Goal: Task Accomplishment & Management: Use online tool/utility

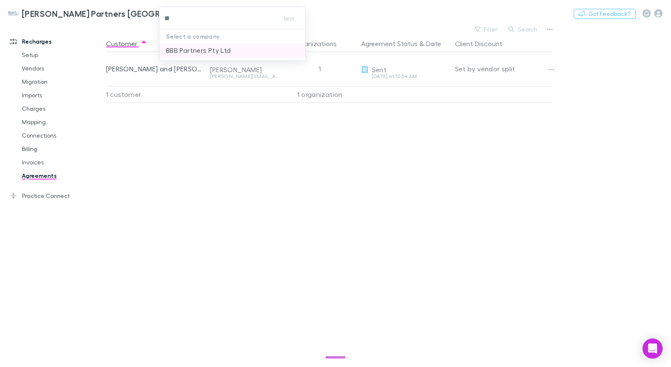
type input "*"
type input "***"
click at [206, 55] on p "BKB Accountants Ltd" at bounding box center [200, 50] width 68 height 10
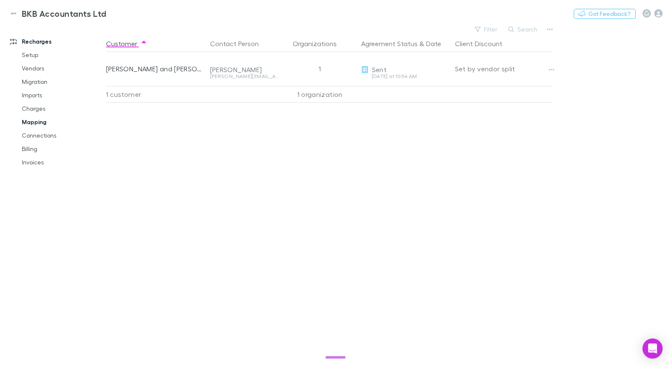
click at [42, 119] on link "Mapping" at bounding box center [58, 121] width 91 height 13
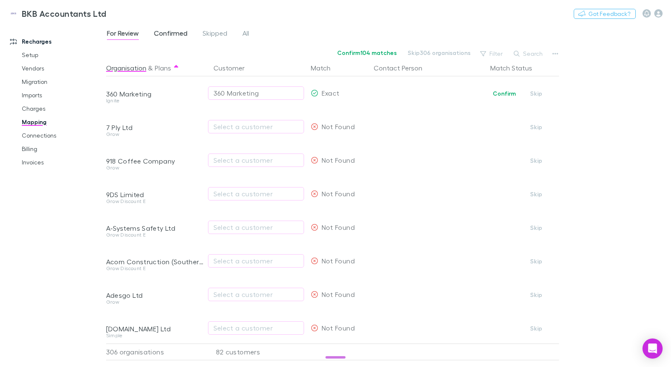
click at [162, 32] on span "Confirmed" at bounding box center [171, 34] width 34 height 11
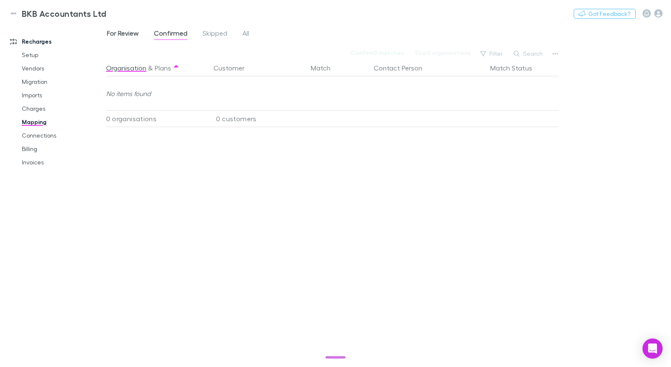
click at [130, 34] on span "For Review" at bounding box center [123, 34] width 32 height 11
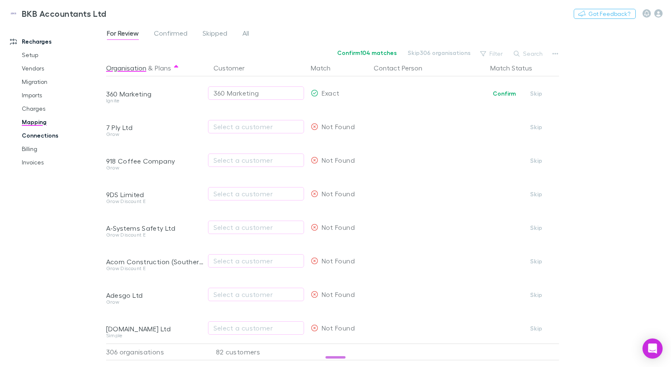
click at [44, 133] on link "Connections" at bounding box center [58, 135] width 91 height 13
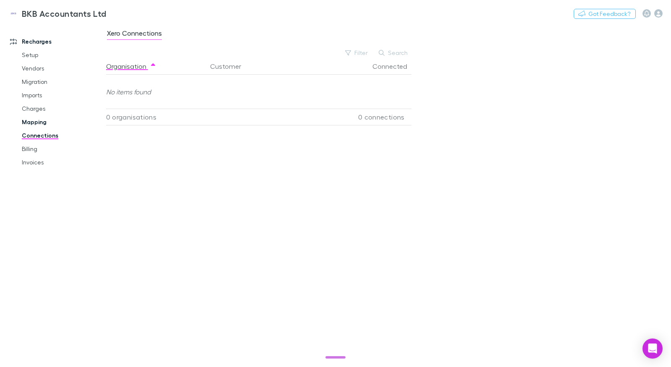
click at [41, 120] on link "Mapping" at bounding box center [58, 121] width 91 height 13
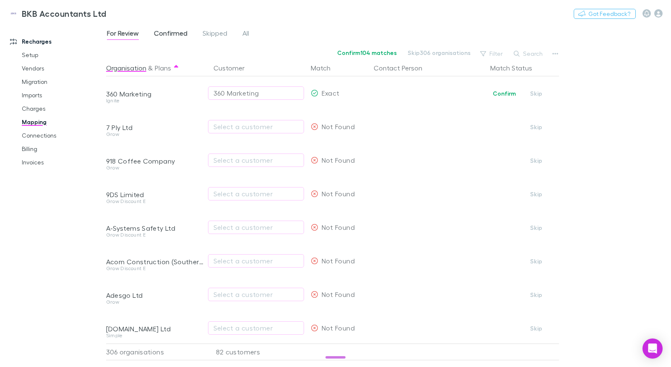
click at [169, 34] on span "Confirmed" at bounding box center [171, 34] width 34 height 11
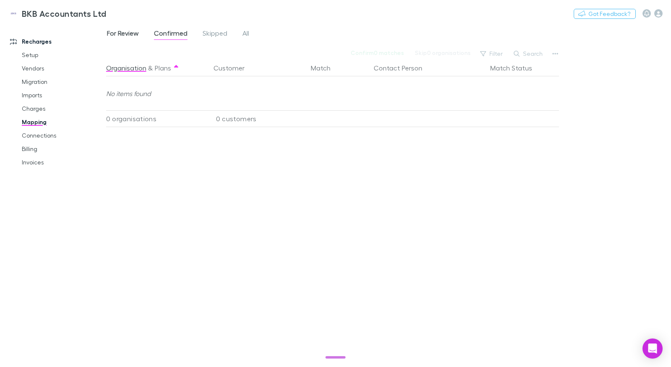
click at [139, 34] on span "For Review" at bounding box center [123, 34] width 32 height 11
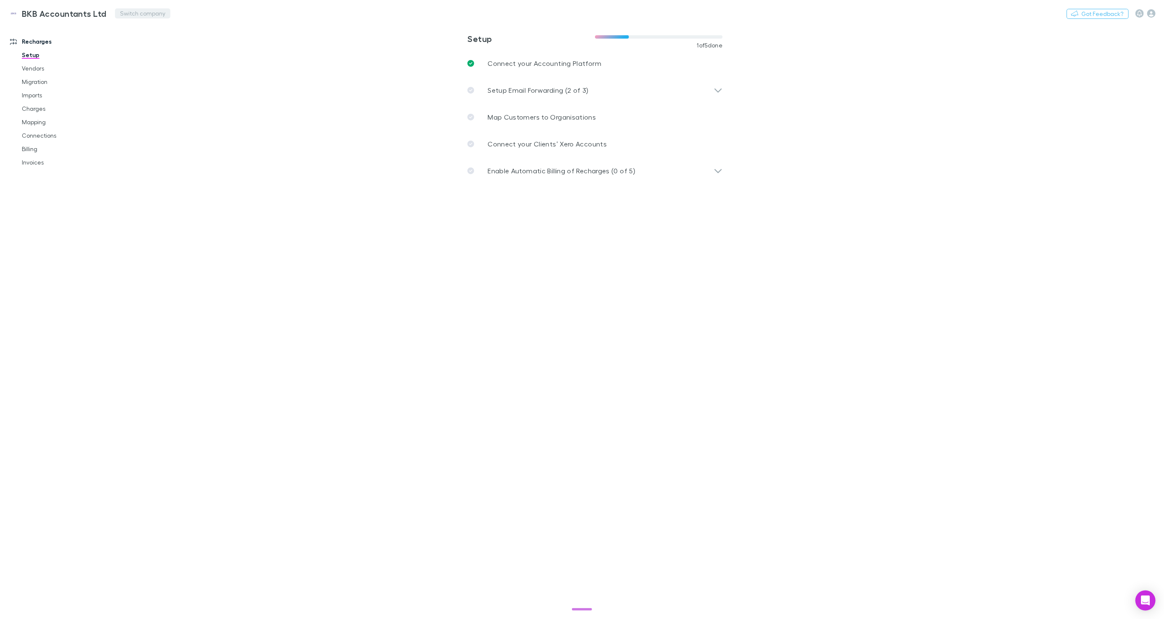
click at [124, 13] on button "Switch company" at bounding box center [142, 13] width 55 height 10
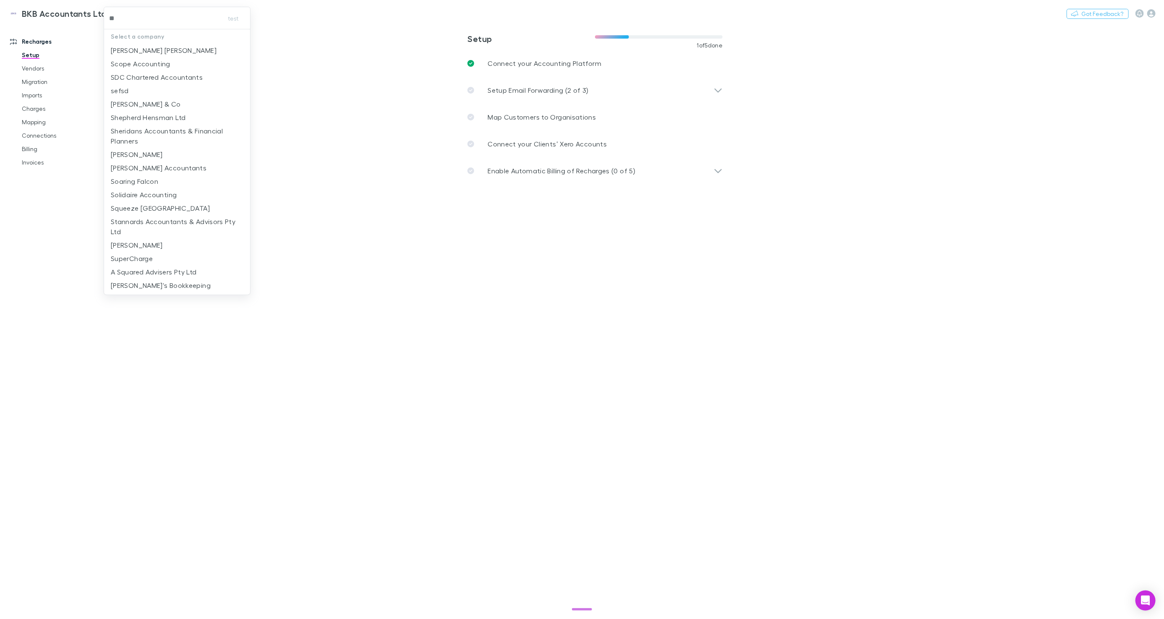
type input "***"
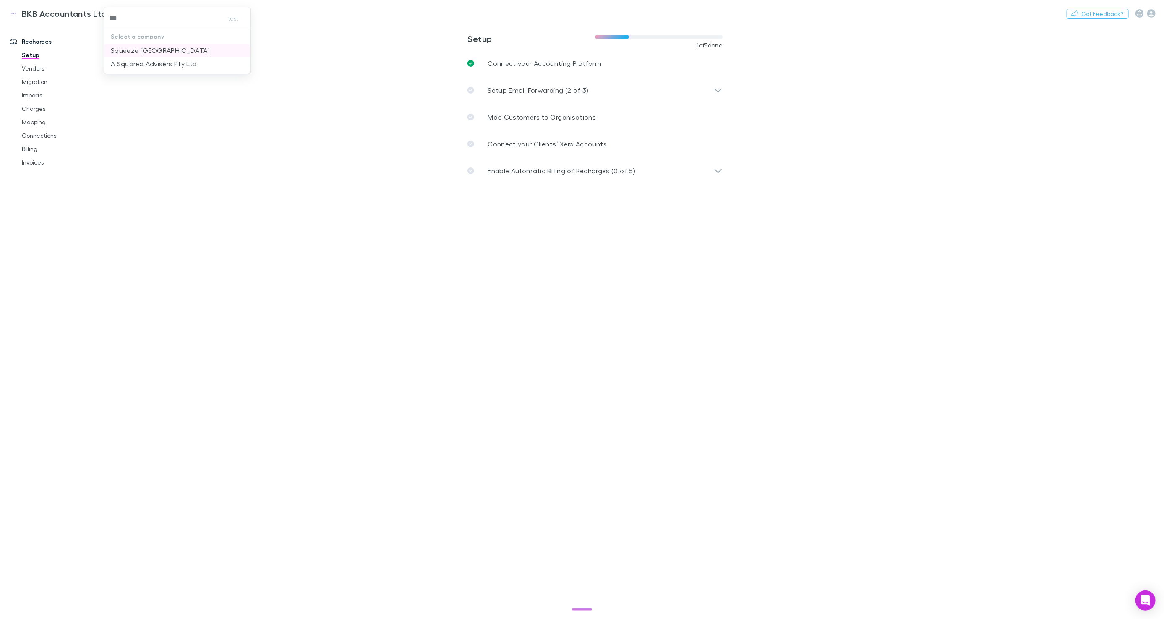
click at [169, 52] on p "Squeeze [GEOGRAPHIC_DATA]" at bounding box center [160, 50] width 99 height 10
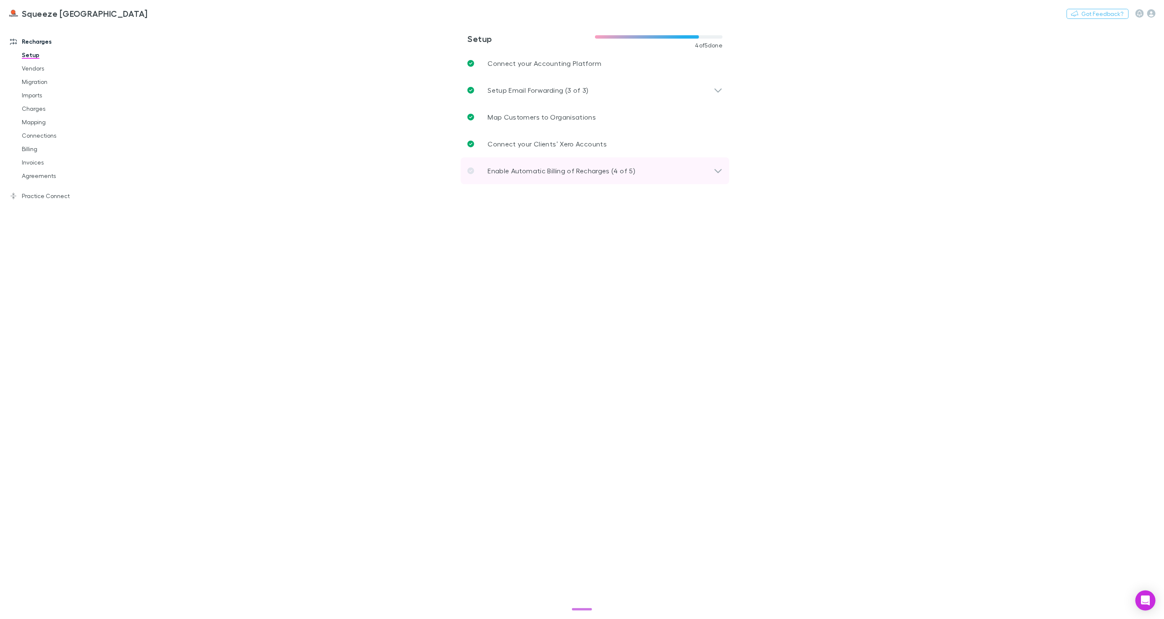
click at [560, 177] on div "Enable Automatic Billing of Recharges (4 of 5)" at bounding box center [595, 170] width 269 height 27
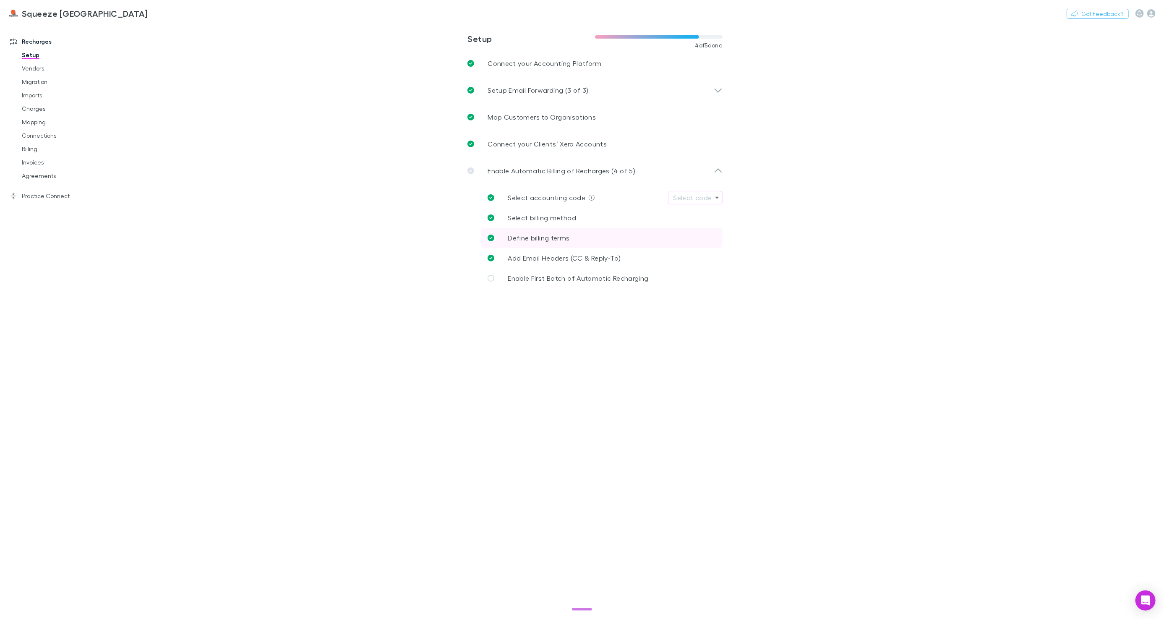
click at [570, 238] on link "Define billing terms" at bounding box center [602, 238] width 242 height 20
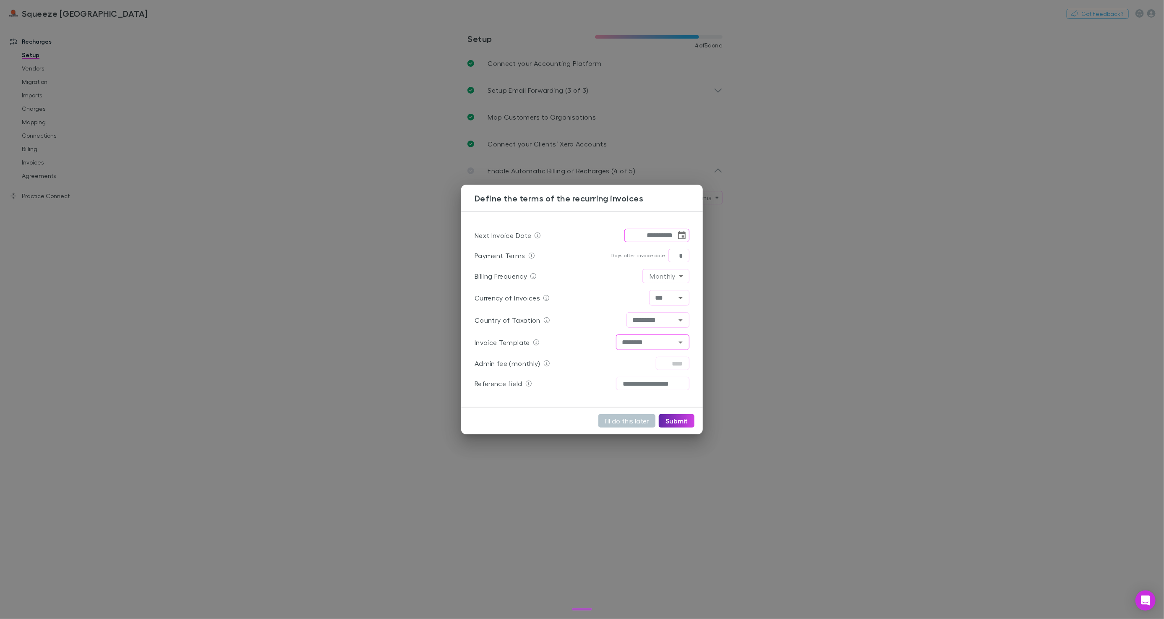
click at [686, 339] on button "Open" at bounding box center [681, 343] width 12 height 12
click at [679, 356] on li "Rechargly – No Payment Methods" at bounding box center [652, 365] width 73 height 25
click at [680, 416] on button "Submit" at bounding box center [677, 420] width 36 height 13
type input "**********"
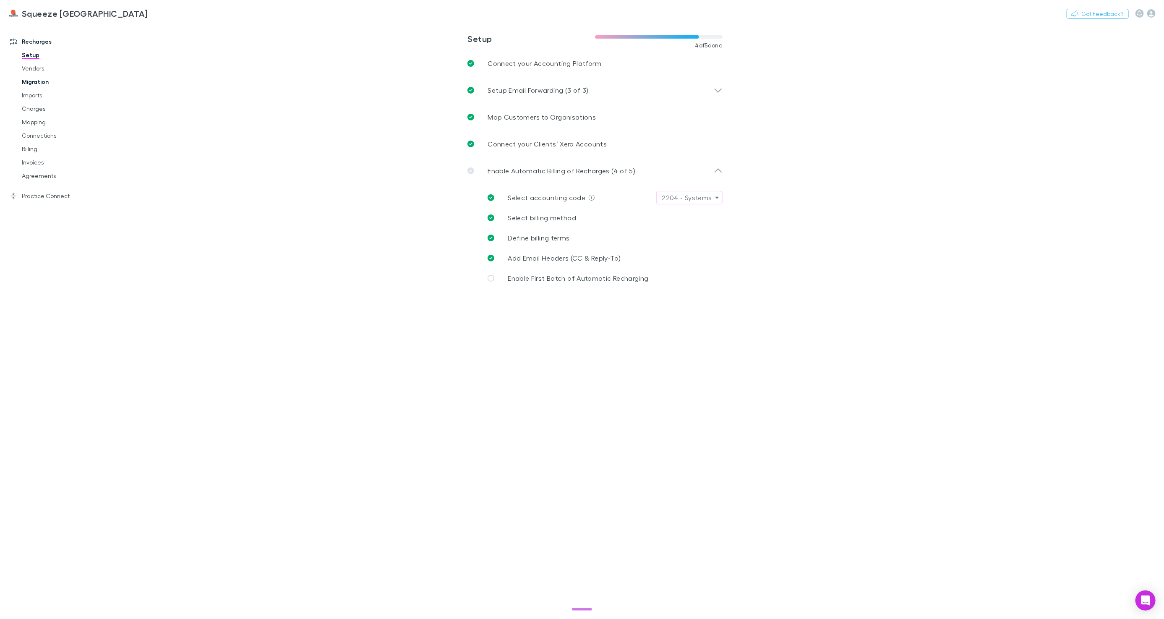
click at [44, 78] on link "Migration" at bounding box center [62, 81] width 99 height 13
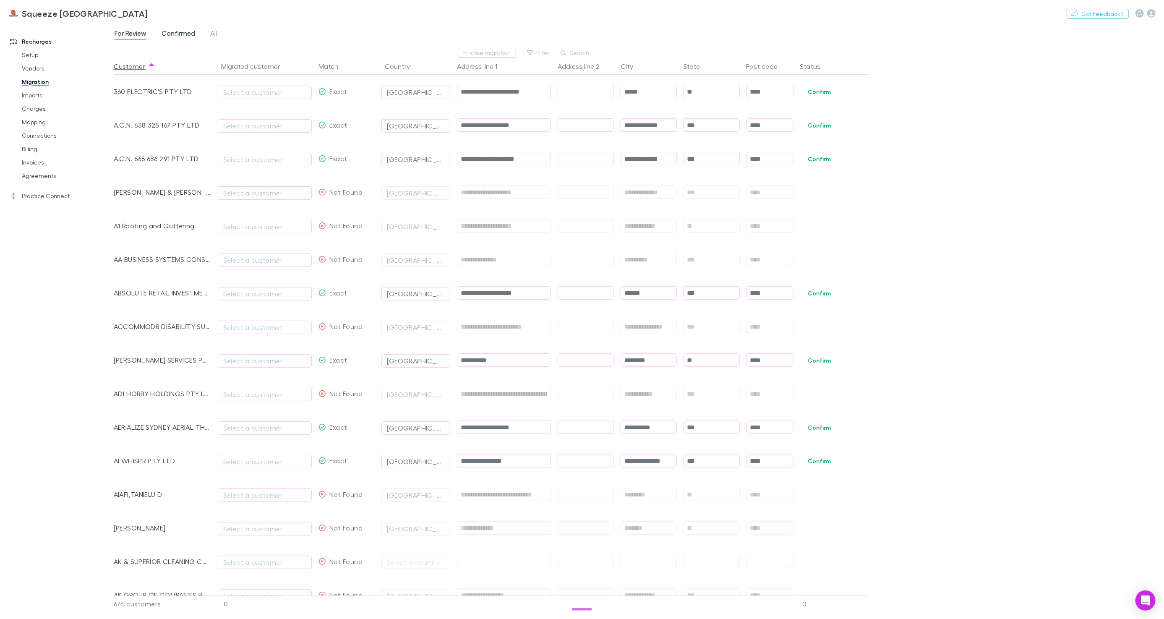
click at [169, 33] on span "Confirmed" at bounding box center [179, 34] width 34 height 11
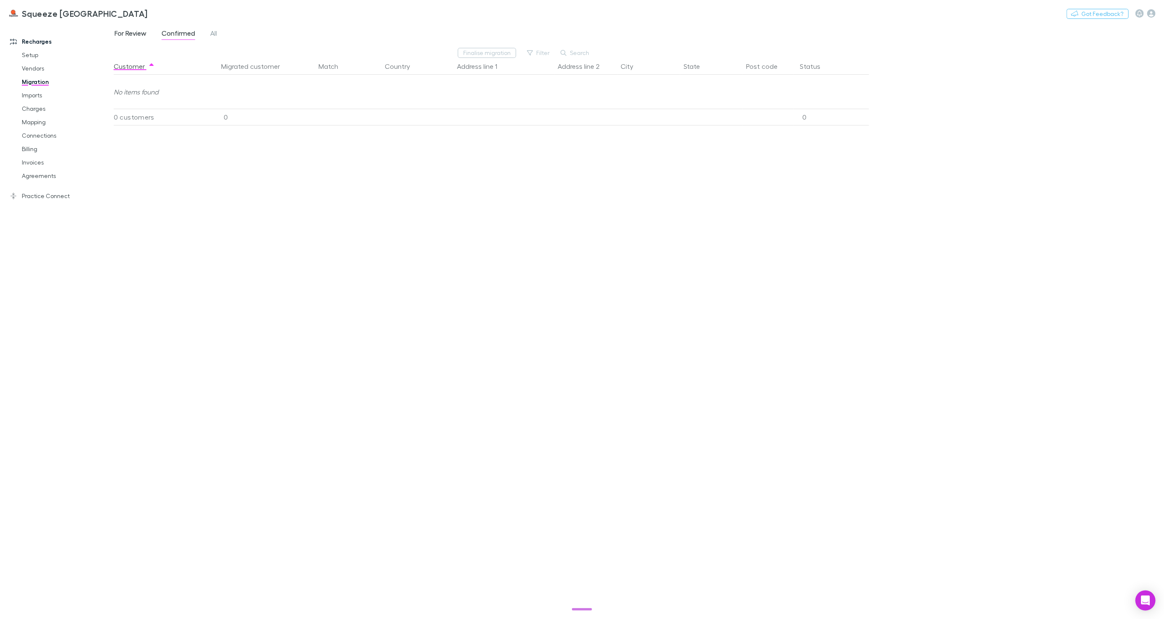
click at [146, 33] on span "For Review" at bounding box center [131, 34] width 32 height 11
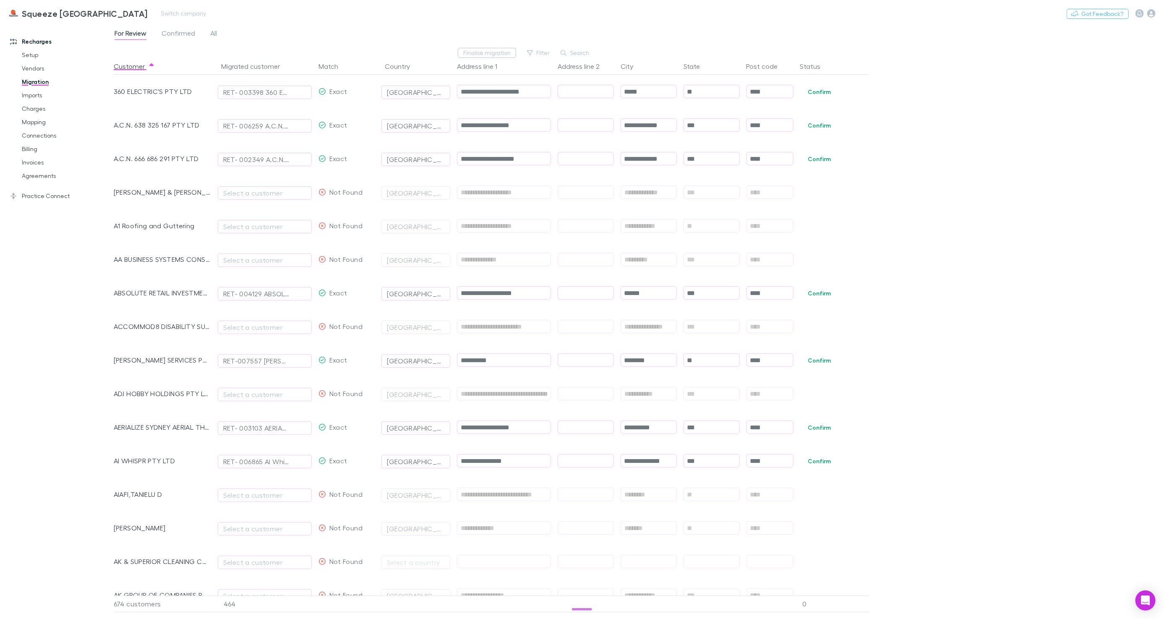
click at [676, 14] on div "Squeeze North Sydney Switch company Nothing Got Feedback?" at bounding box center [582, 13] width 1164 height 27
click at [156, 15] on button "Switch company" at bounding box center [183, 13] width 55 height 10
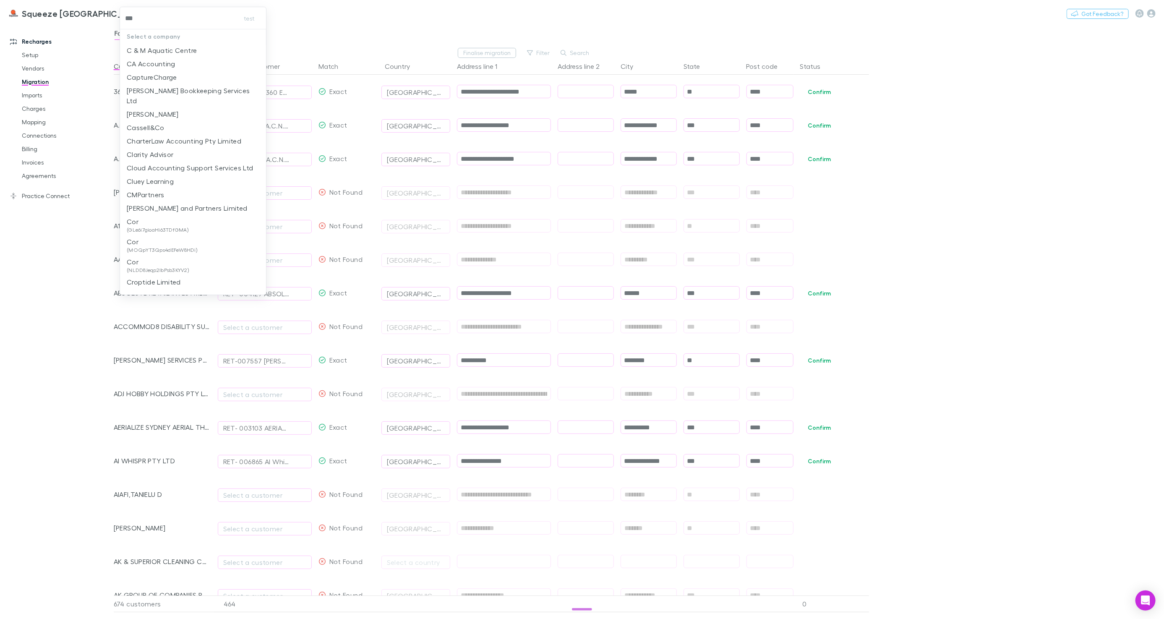
type input "****"
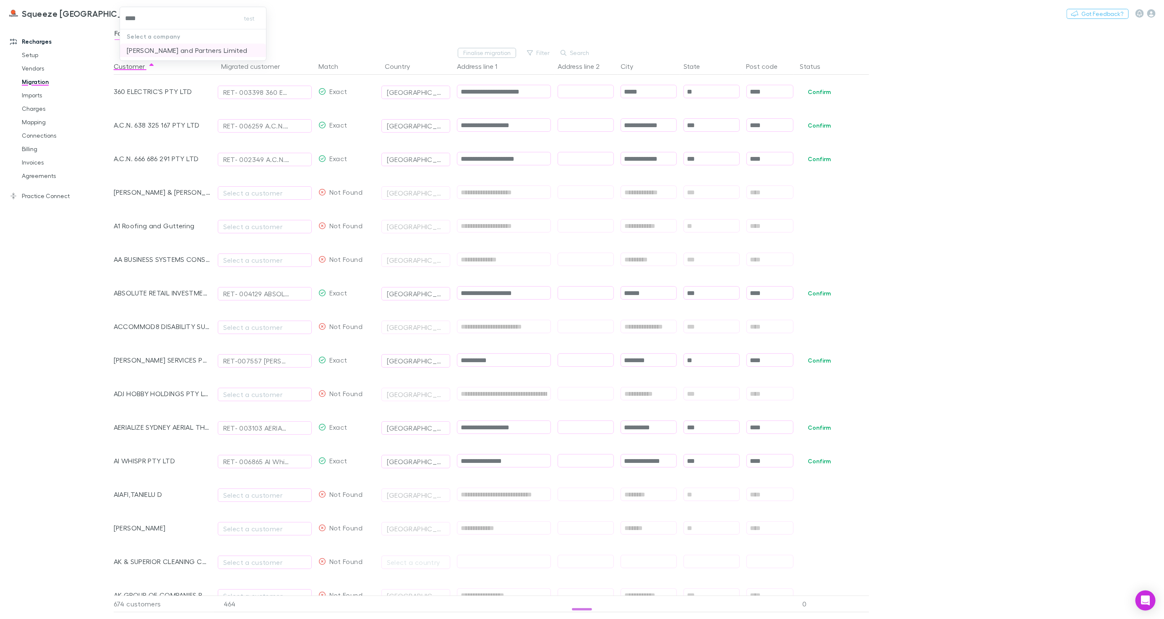
click at [167, 50] on p "[PERSON_NAME] and Partners Limited" at bounding box center [187, 50] width 121 height 10
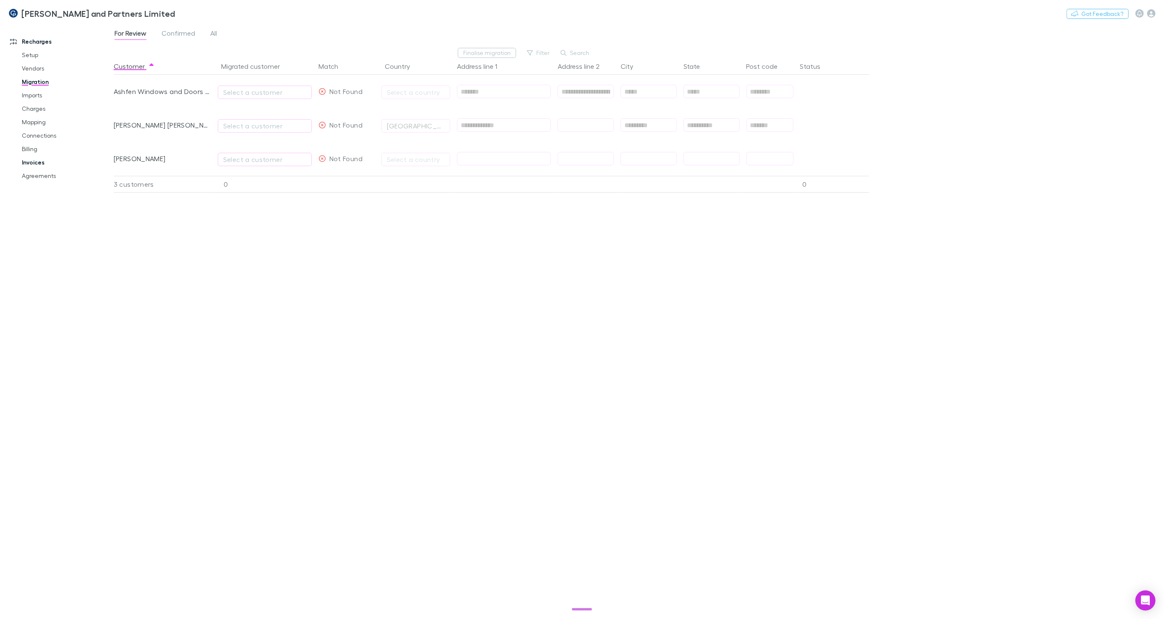
click at [39, 162] on link "Invoices" at bounding box center [62, 162] width 99 height 13
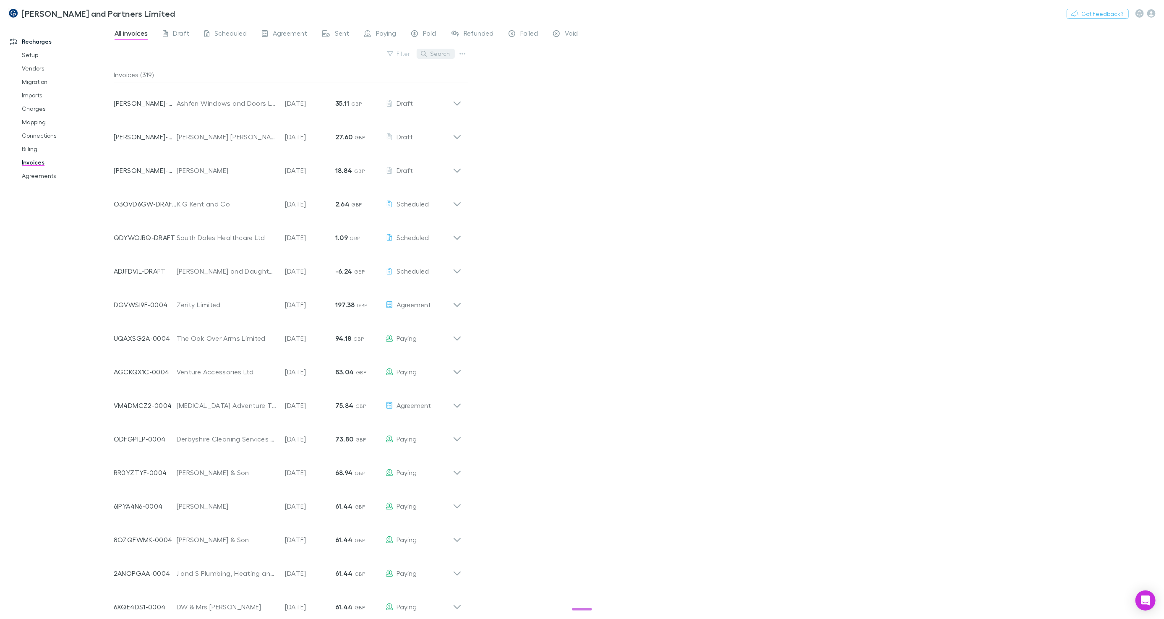
click at [435, 54] on button "Search" at bounding box center [436, 54] width 38 height 10
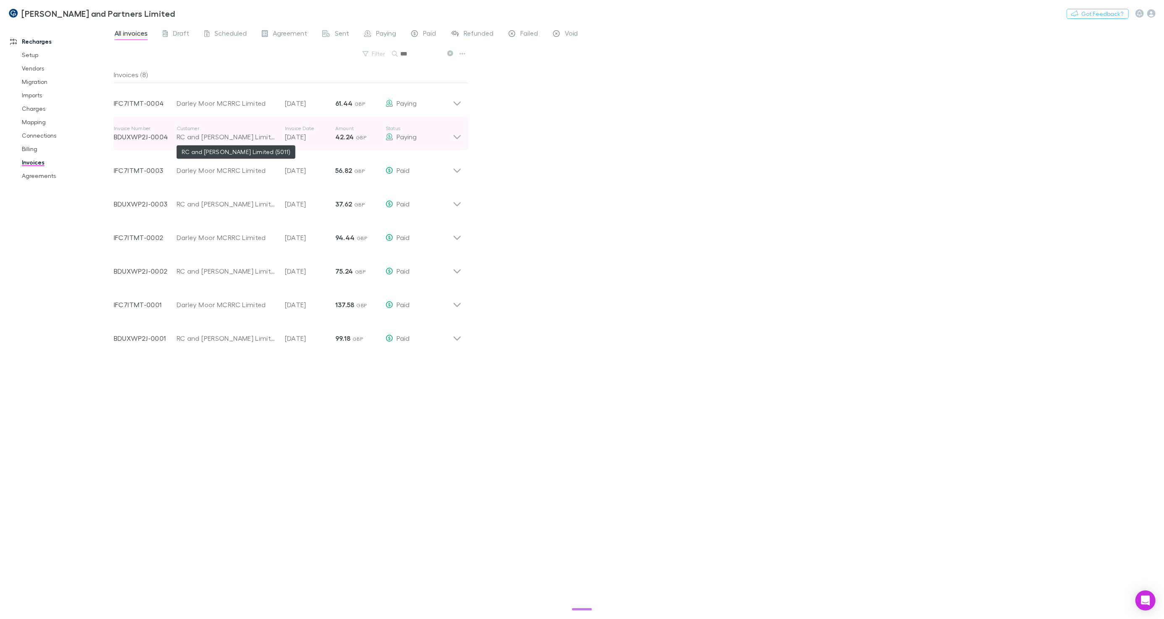
click at [183, 134] on div "RC and AL Adams Limited (5011)" at bounding box center [227, 137] width 100 height 10
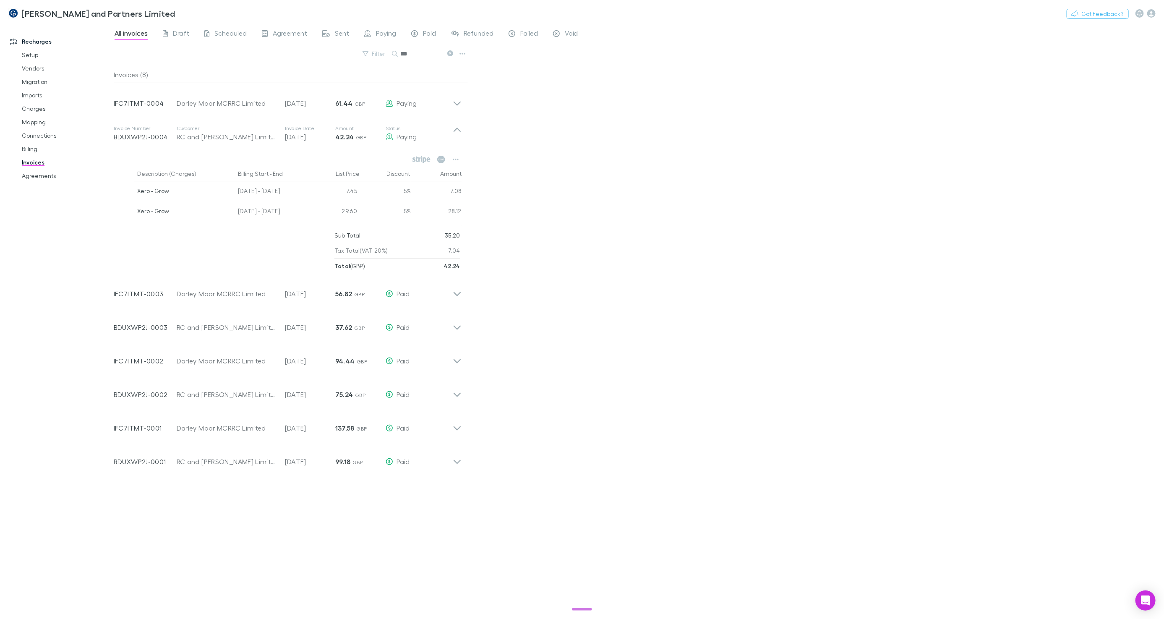
click at [419, 53] on input "**" at bounding box center [421, 54] width 42 height 12
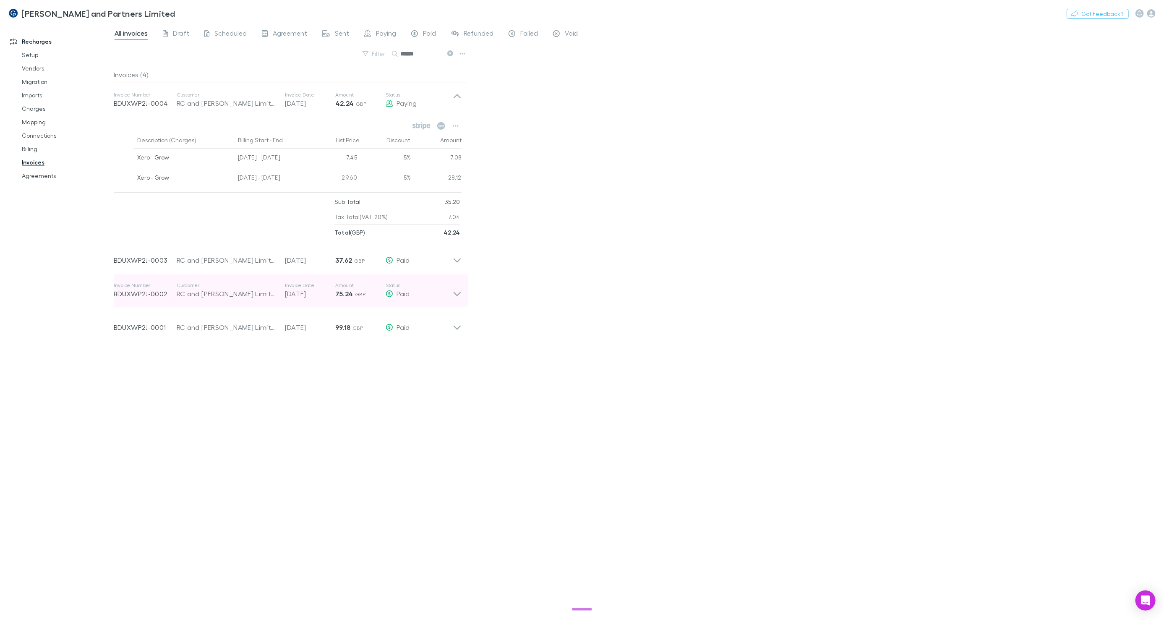
type input "******"
click at [254, 300] on div "Invoice Number BDUXWP2J-0002 Customer RC and AL Adams Limited (5011) Invoice Da…" at bounding box center [283, 290] width 339 height 30
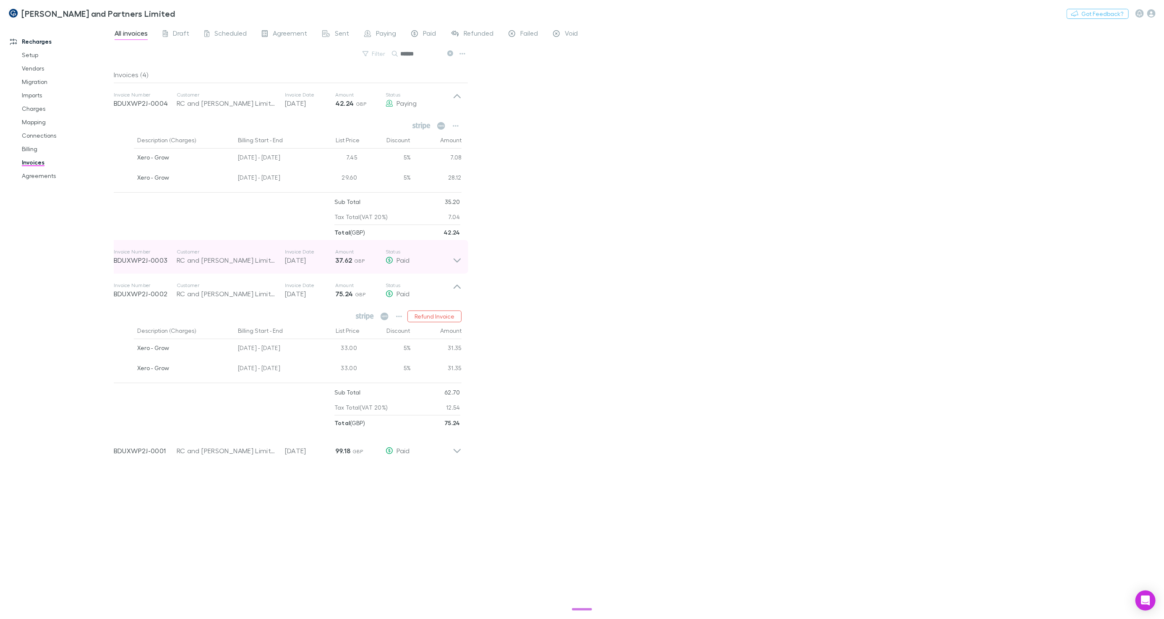
click at [355, 266] on div "Invoice Number BDUXWP2J-0003 Customer RC and AL Adams Limited (5011) Invoice Da…" at bounding box center [283, 257] width 339 height 30
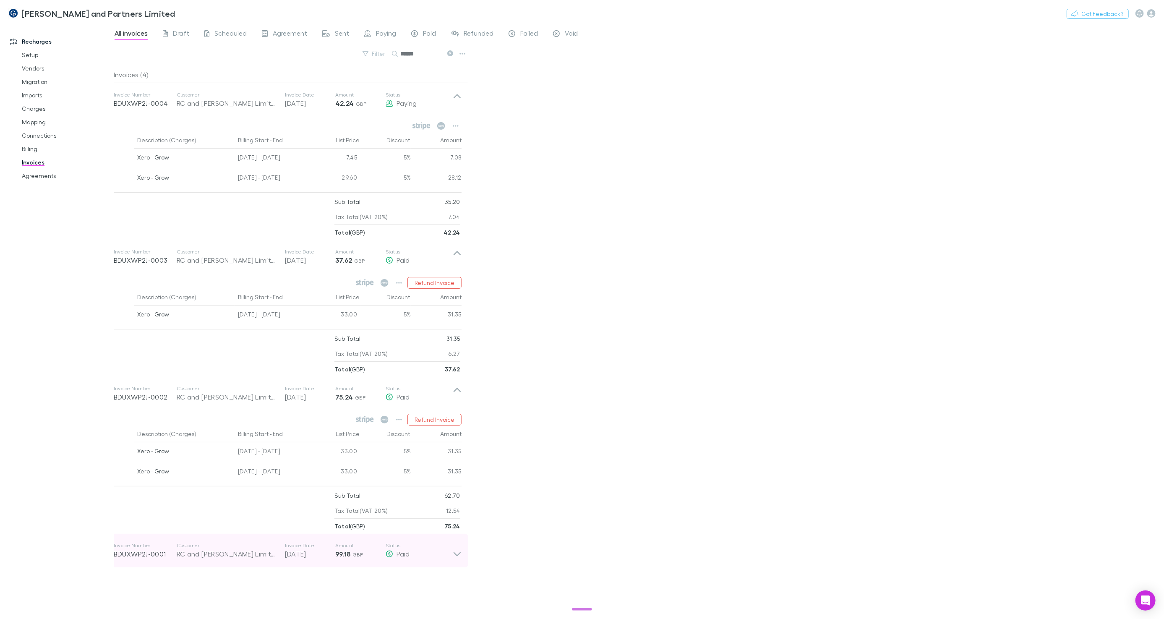
click at [373, 548] on p "Amount" at bounding box center [360, 545] width 50 height 7
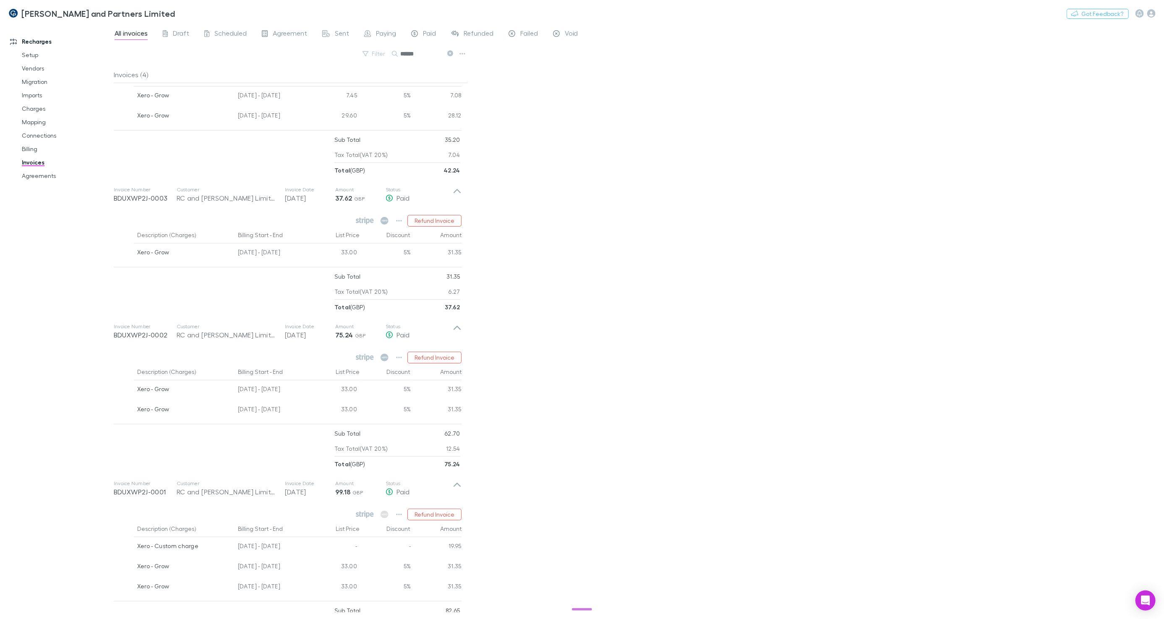
scroll to position [100, 0]
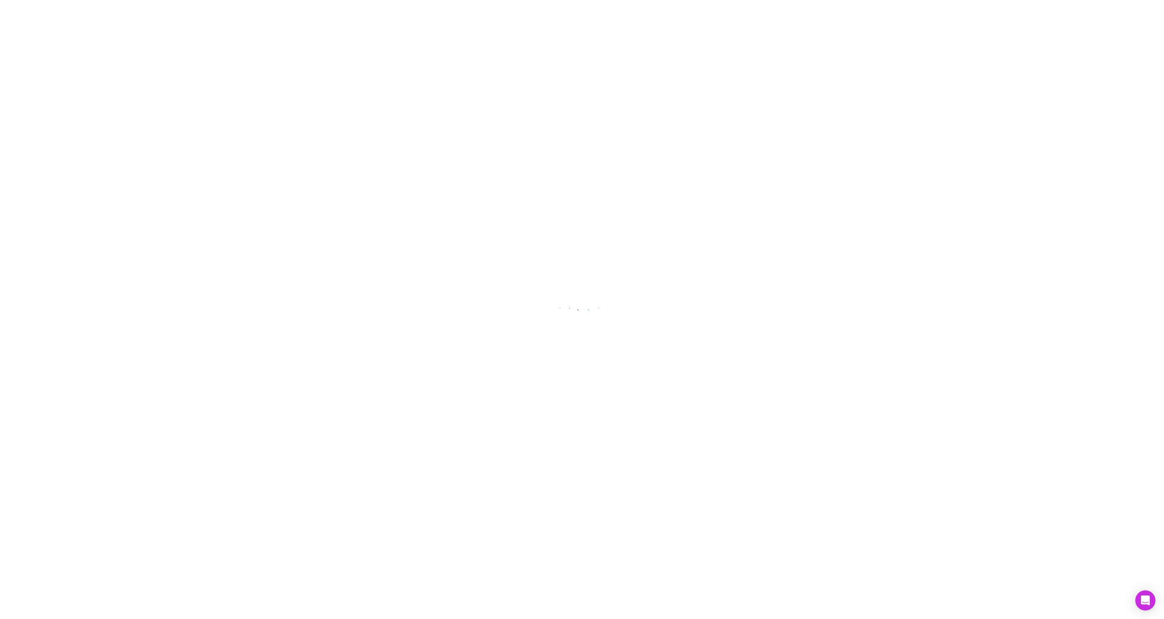
select select "****"
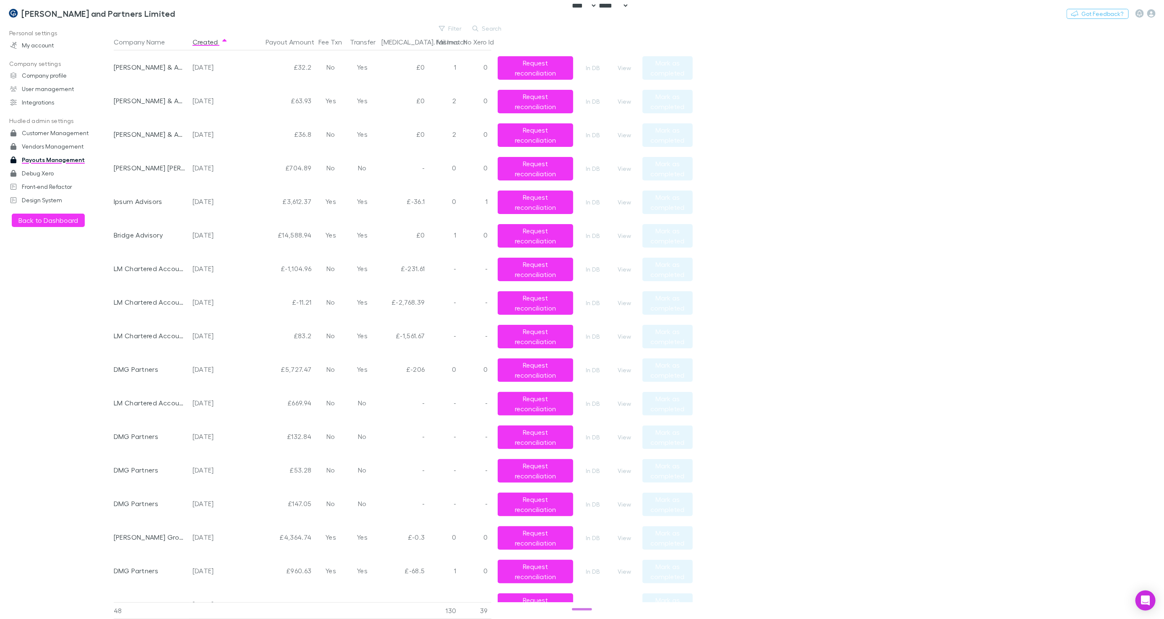
click at [483, 28] on button "Search" at bounding box center [487, 28] width 38 height 10
type input "*"
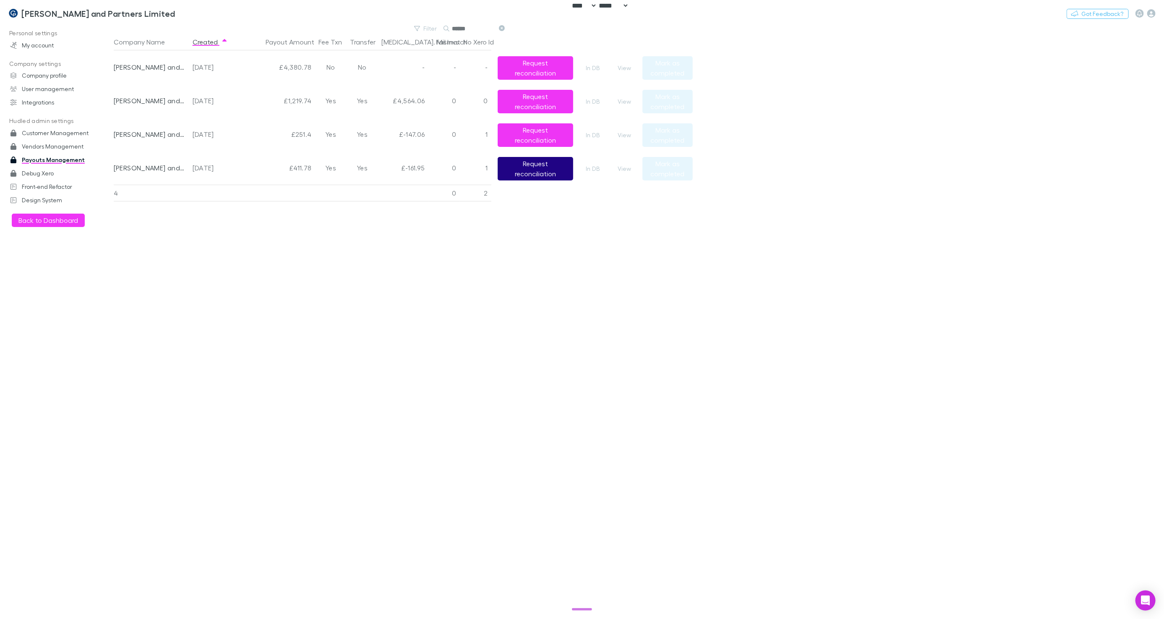
type input "******"
click at [513, 164] on button "Request reconciliation" at bounding box center [536, 168] width 76 height 23
click at [545, 128] on button "Request reconciliation" at bounding box center [536, 134] width 76 height 23
click at [539, 100] on button "Request reconciliation" at bounding box center [536, 101] width 76 height 23
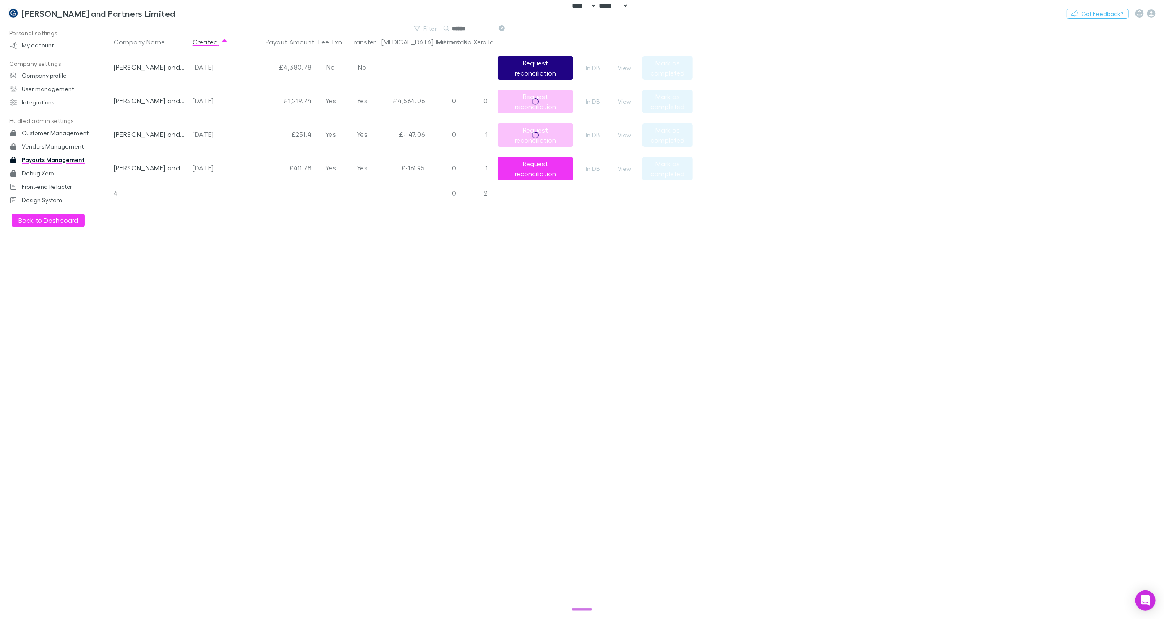
click at [532, 65] on button "Request reconciliation" at bounding box center [536, 67] width 76 height 23
